Goal: Use online tool/utility: Utilize a website feature to perform a specific function

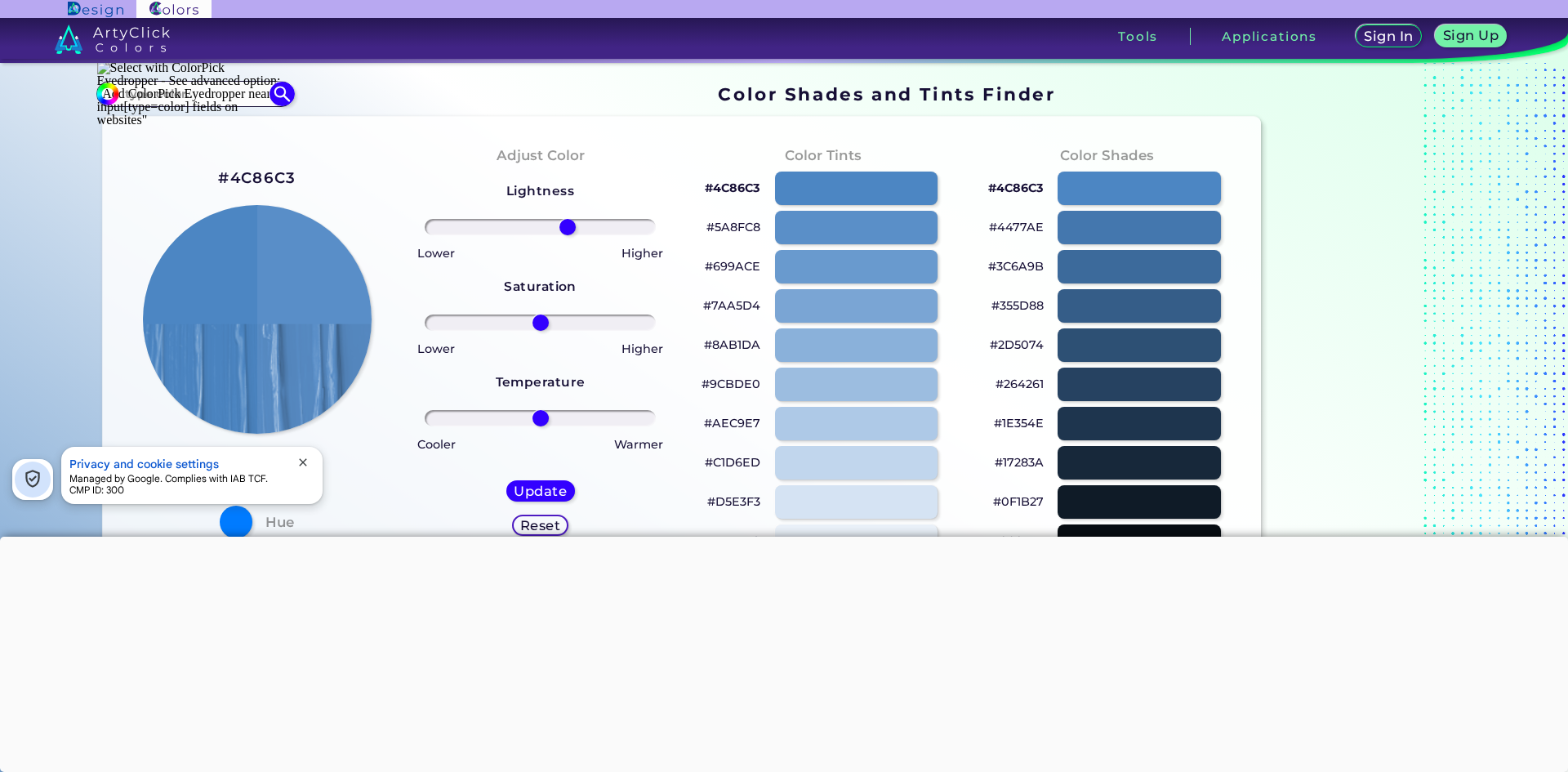
drag, startPoint x: 533, startPoint y: 227, endPoint x: 562, endPoint y: 225, distance: 29.1
click at [562, 225] on input "range" at bounding box center [539, 227] width 231 height 17
click at [567, 222] on input "range" at bounding box center [539, 227] width 231 height 17
drag, startPoint x: 568, startPoint y: 222, endPoint x: 584, endPoint y: 221, distance: 16.0
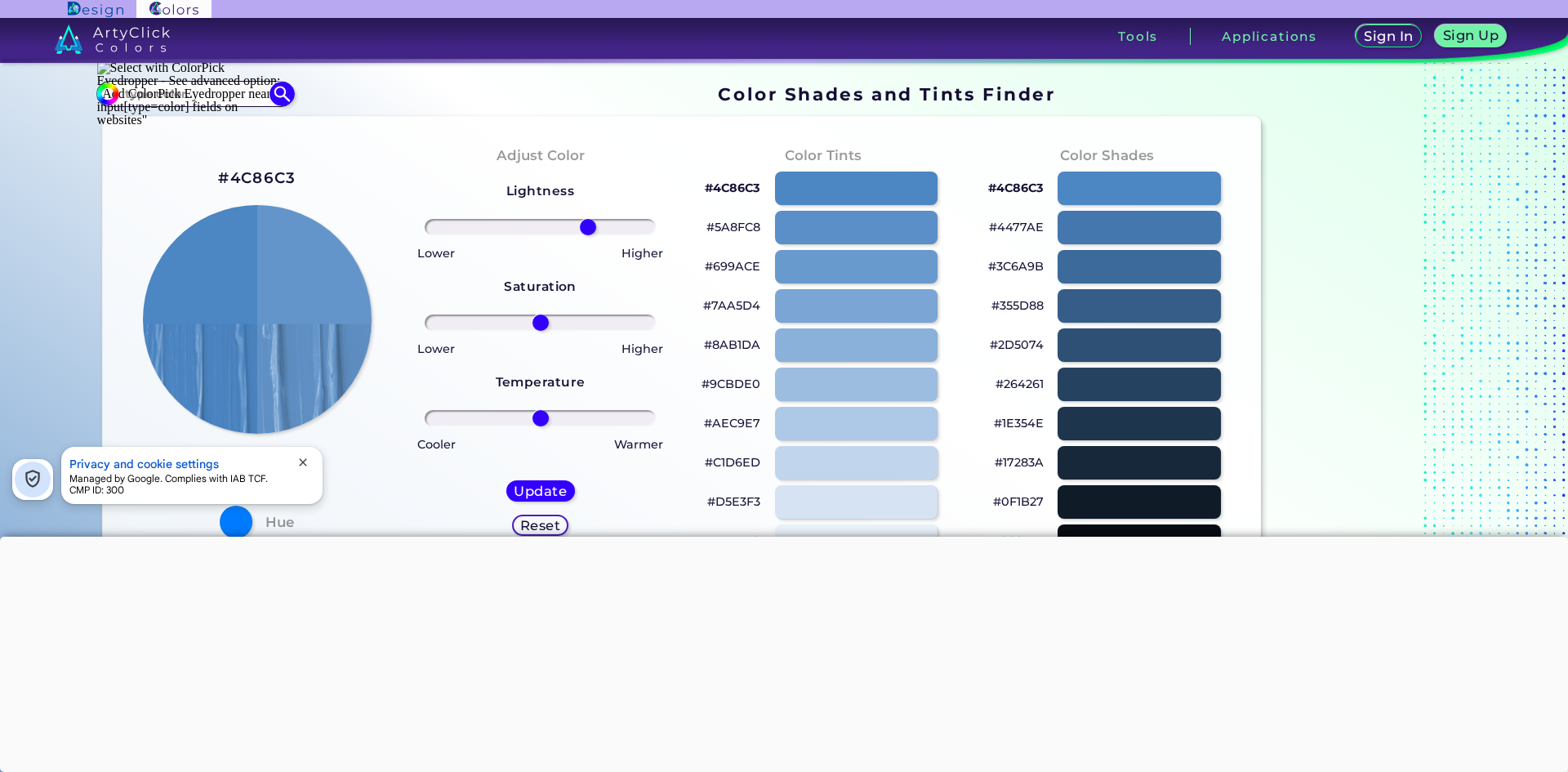
type input "44"
click at [584, 221] on input "range" at bounding box center [539, 227] width 231 height 17
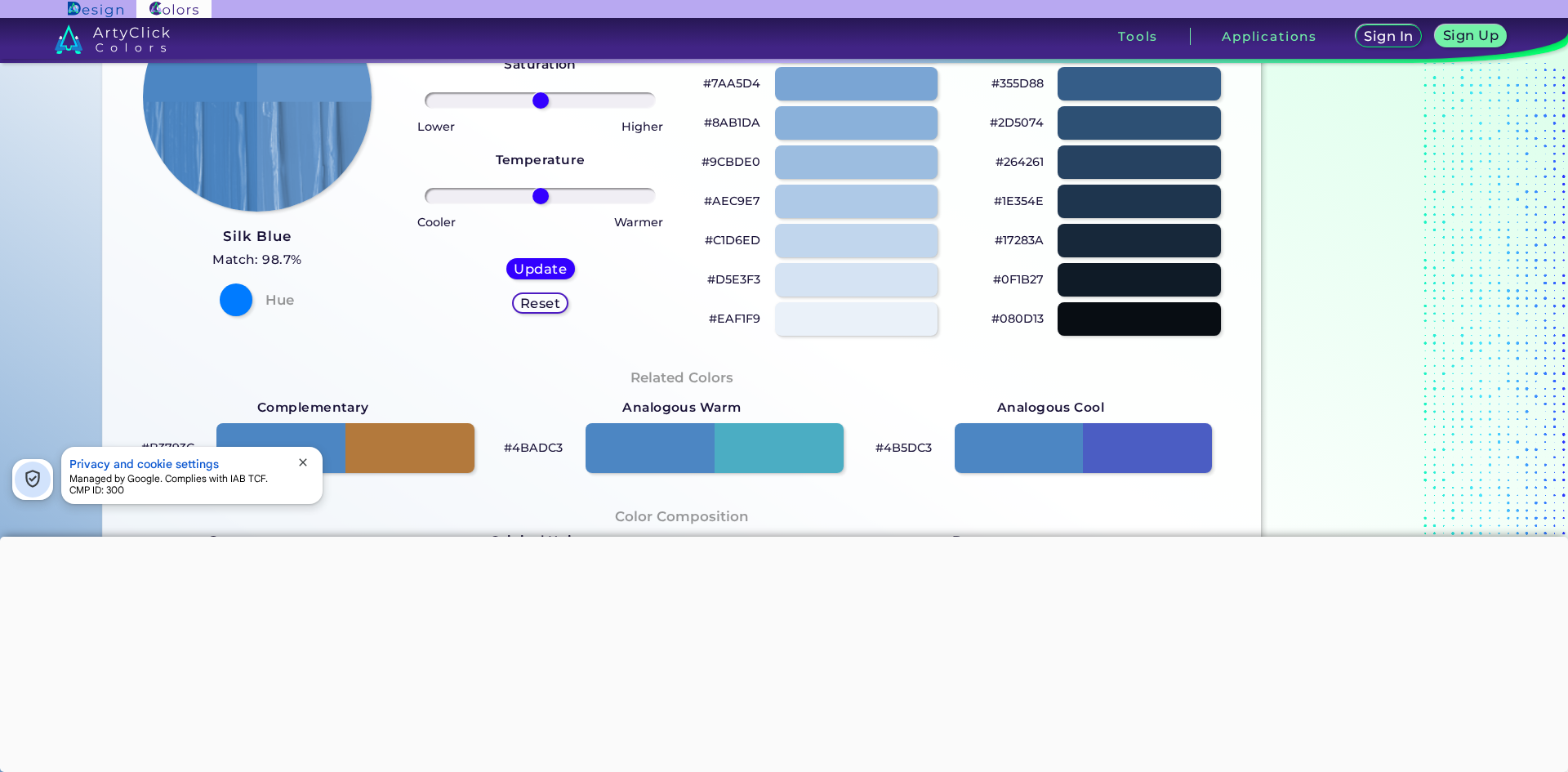
scroll to position [245, 0]
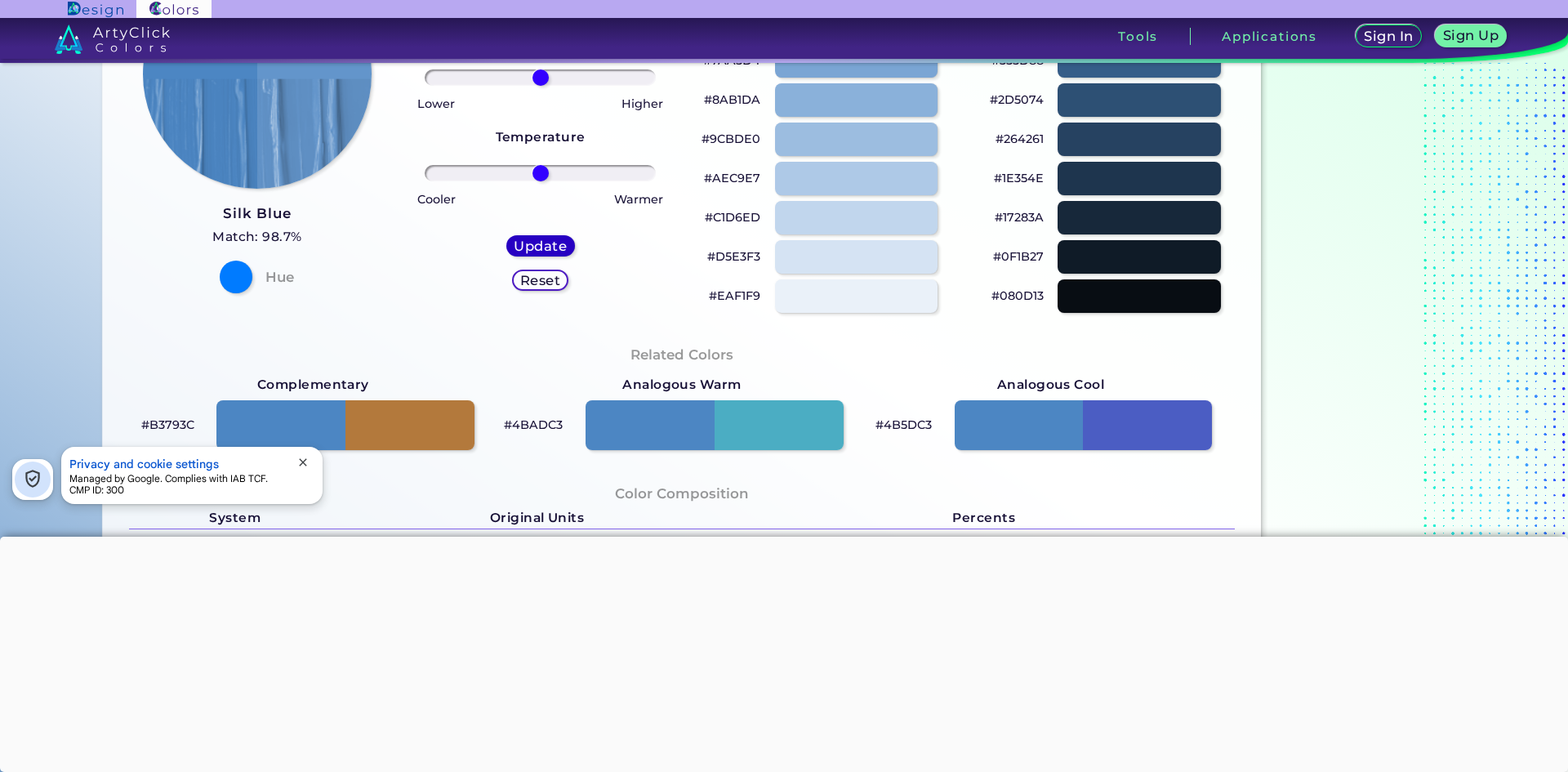
click at [543, 242] on h5 "Update" at bounding box center [539, 245] width 49 height 12
type input "#6395cb"
type input "0"
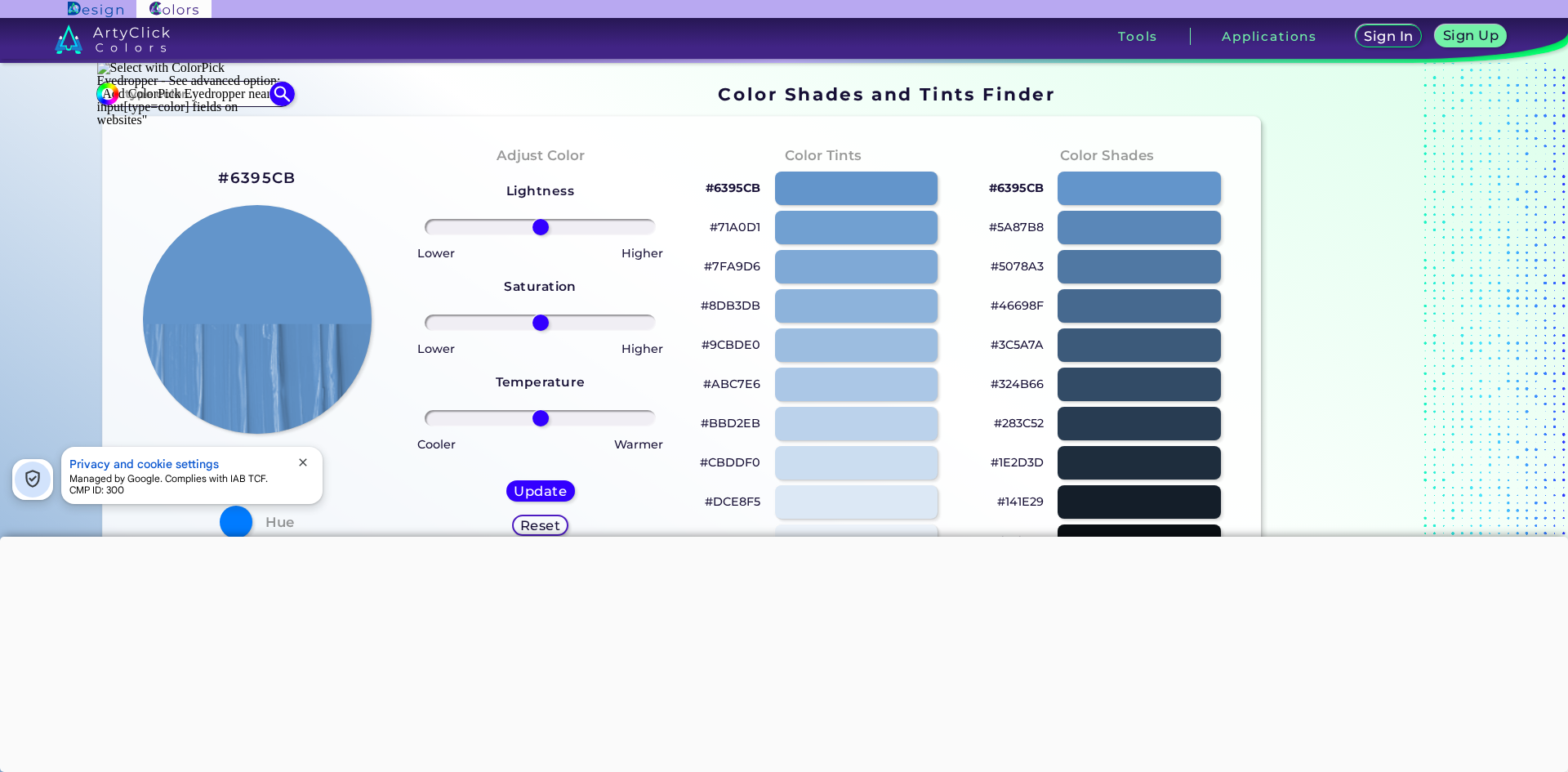
click at [259, 177] on h2 "#6395CB" at bounding box center [256, 177] width 77 height 21
copy h2 "#"
click at [267, 182] on h2 "#6395CB copied copied" at bounding box center [256, 177] width 77 height 21
click at [267, 182] on h2 "#6395CB copied copied copied" at bounding box center [256, 177] width 77 height 21
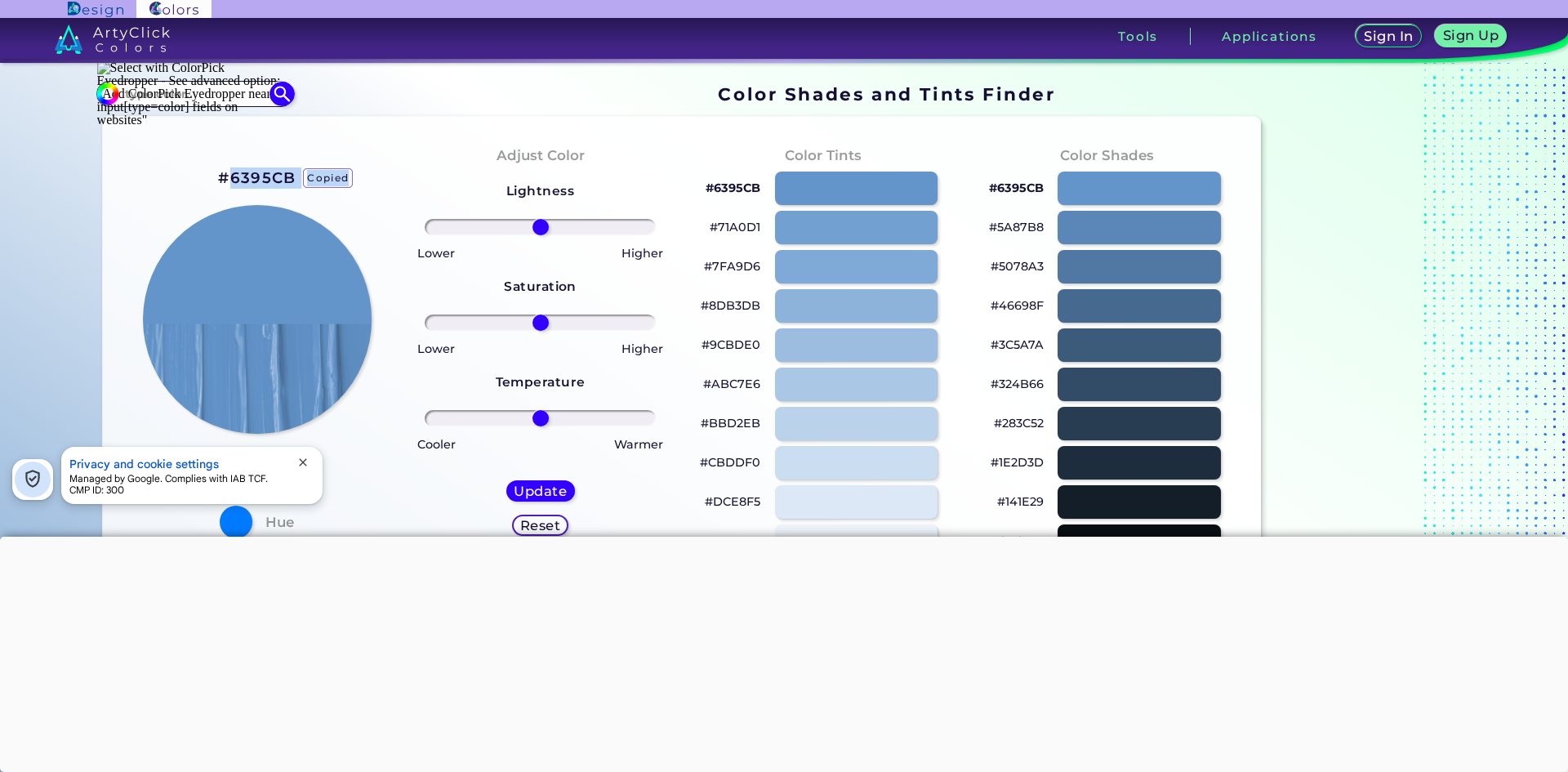
copy h2 "6395CB copied copied copied"
drag, startPoint x: 329, startPoint y: 178, endPoint x: 230, endPoint y: 173, distance: 99.1
click at [230, 173] on div "#6395CB Light Steel Blue Match: 97.5% Hue" at bounding box center [257, 351] width 283 height 444
copy div "6395CB"
